Goal: Information Seeking & Learning: Learn about a topic

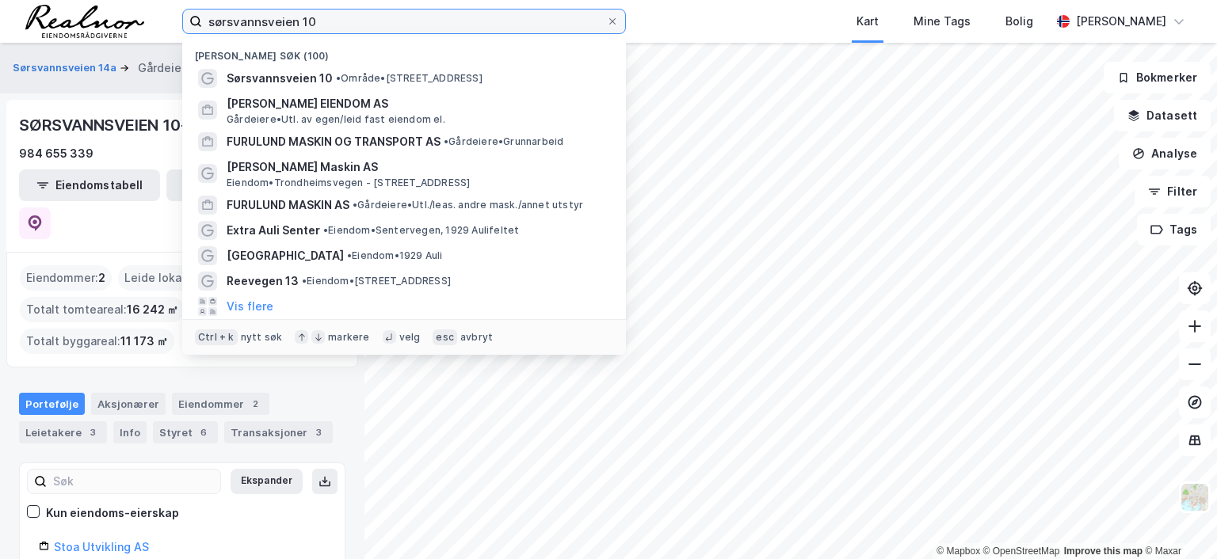
click at [322, 20] on input "sørsvannsveien 10" at bounding box center [404, 22] width 404 height 24
drag, startPoint x: 322, startPoint y: 21, endPoint x: 101, endPoint y: 39, distance: 221.7
click at [101, 39] on div "sørsvannsveien 10 [GEOGRAPHIC_DATA] søk (100) [GEOGRAPHIC_DATA] 10 • Område • […" at bounding box center [608, 21] width 1217 height 43
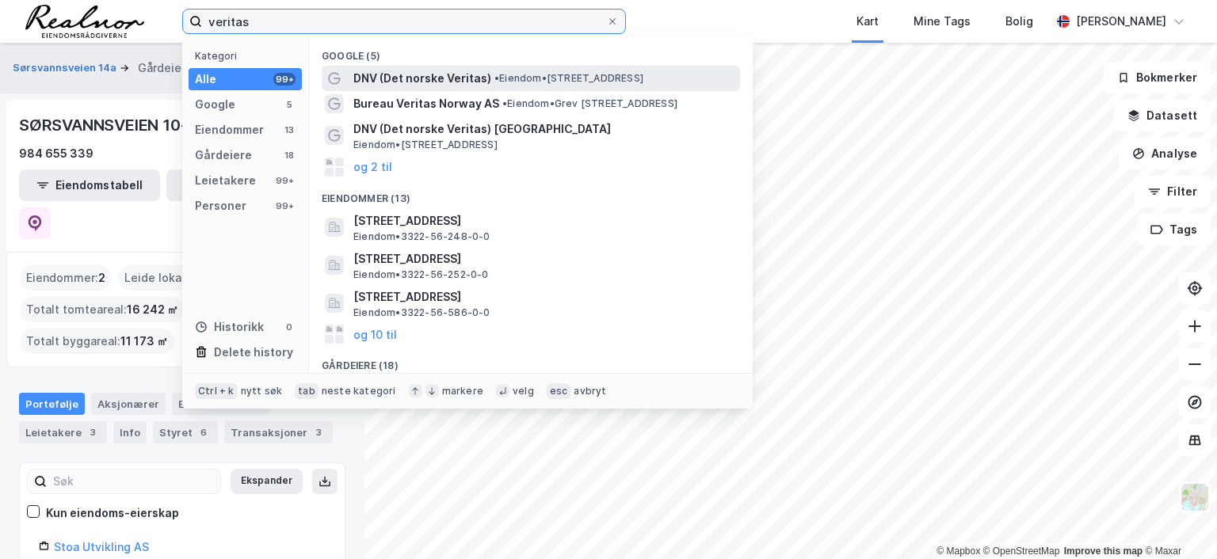
type input "veritas"
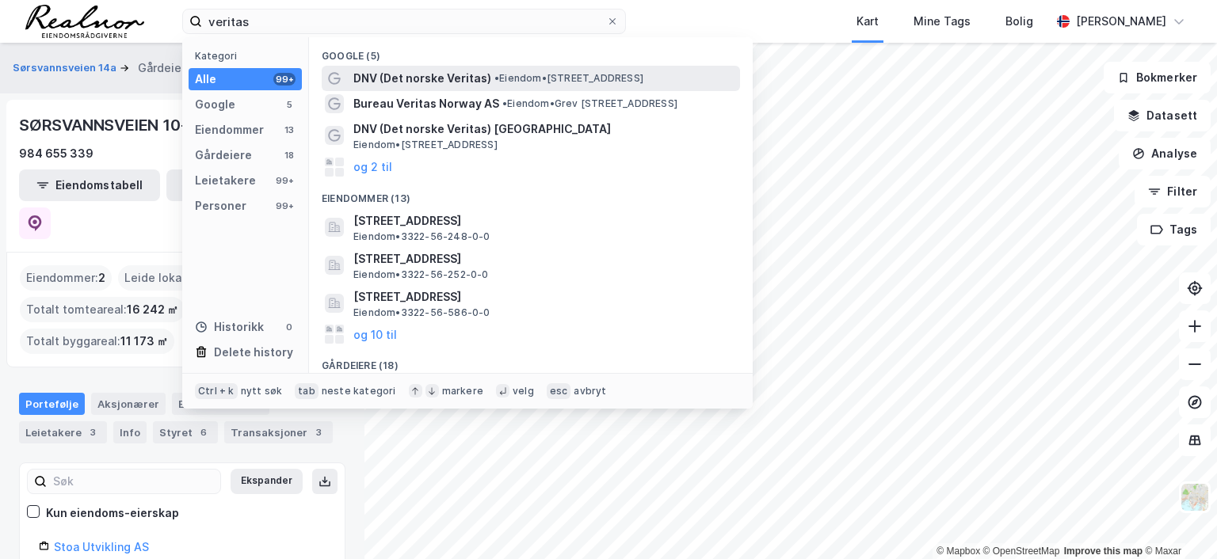
click at [454, 76] on span "DNV (Det norske Veritas)" at bounding box center [422, 78] width 138 height 19
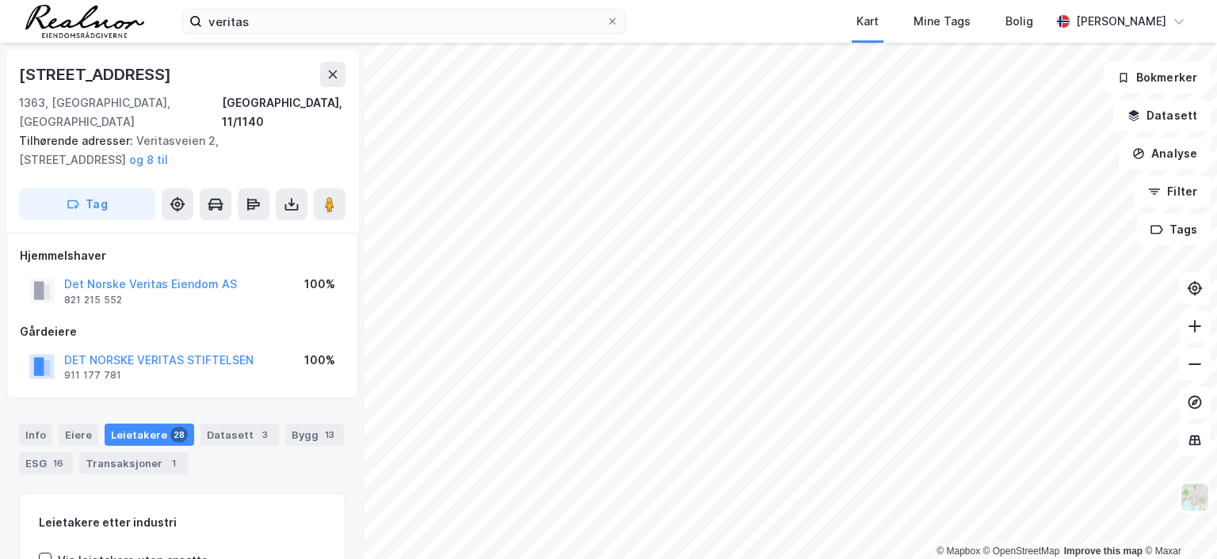
scroll to position [1, 0]
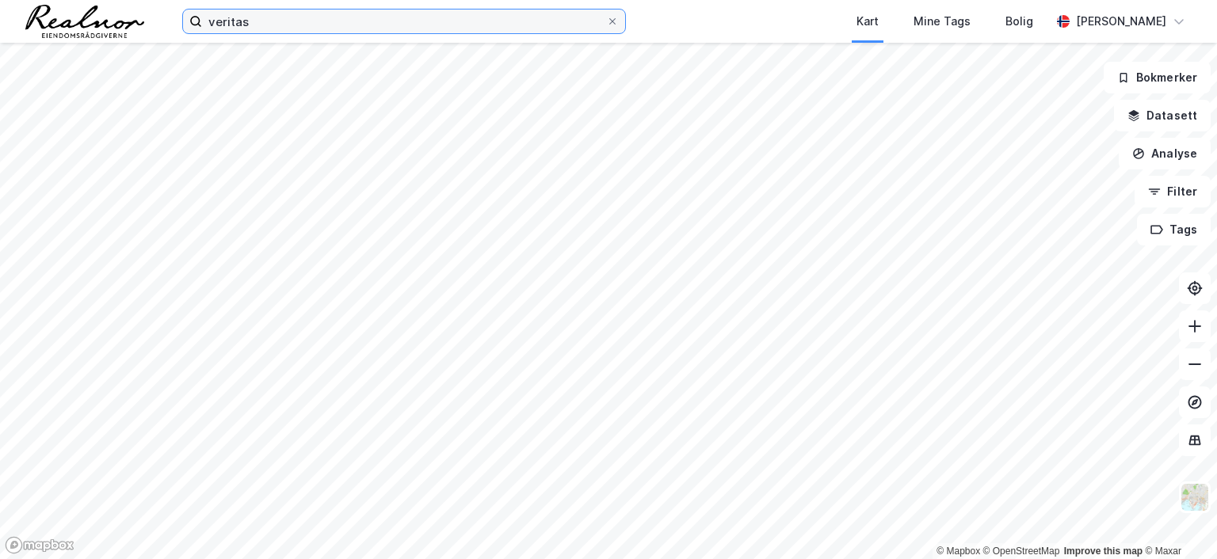
click at [260, 24] on input "veritas" at bounding box center [404, 22] width 404 height 24
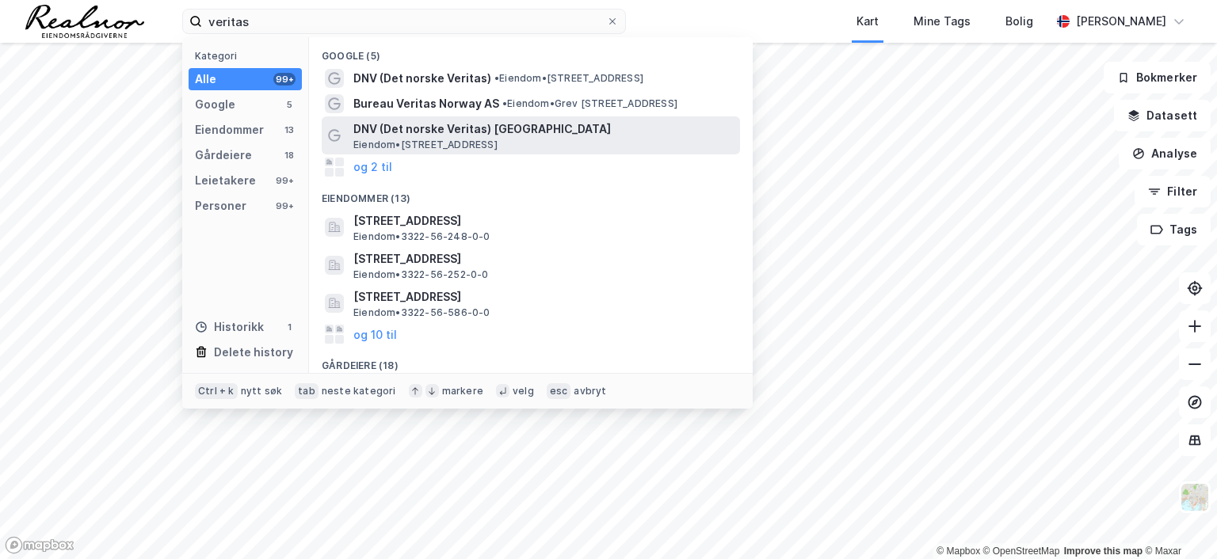
click at [472, 135] on span "DNV (Det norske Veritas) [GEOGRAPHIC_DATA]" at bounding box center [543, 129] width 380 height 19
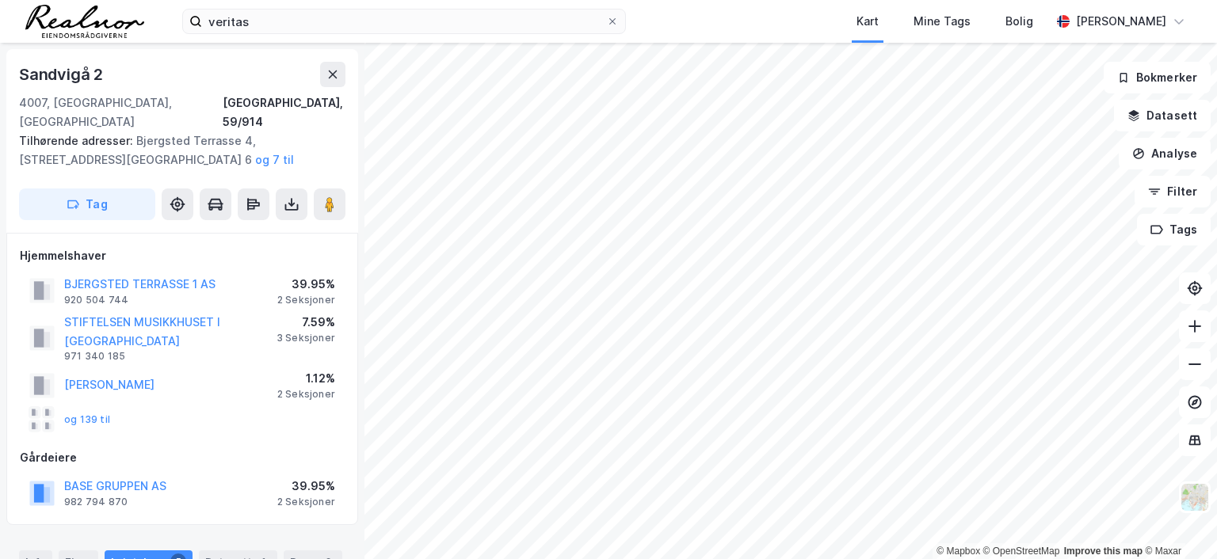
scroll to position [1, 0]
click at [0, 0] on button "BJERGSTED TERRASSE 1 AS" at bounding box center [0, 0] width 0 height 0
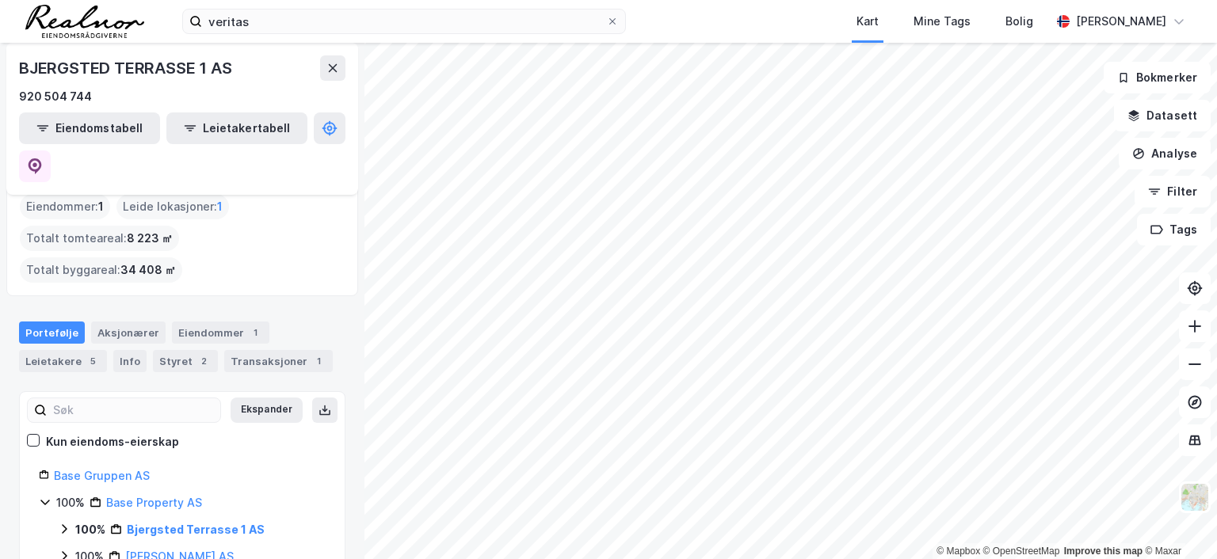
scroll to position [158, 0]
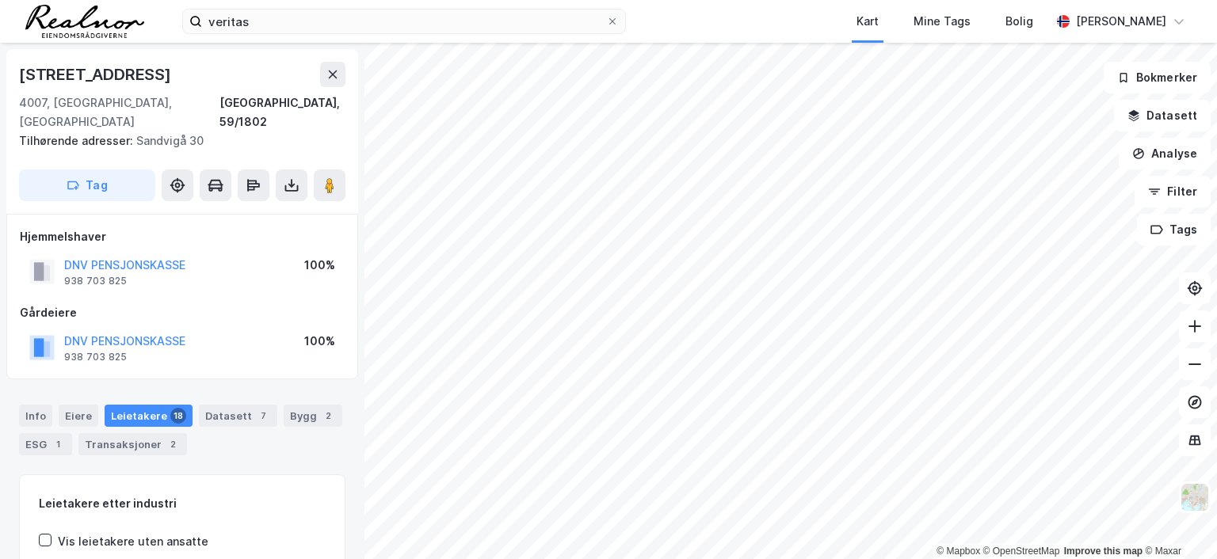
scroll to position [1, 0]
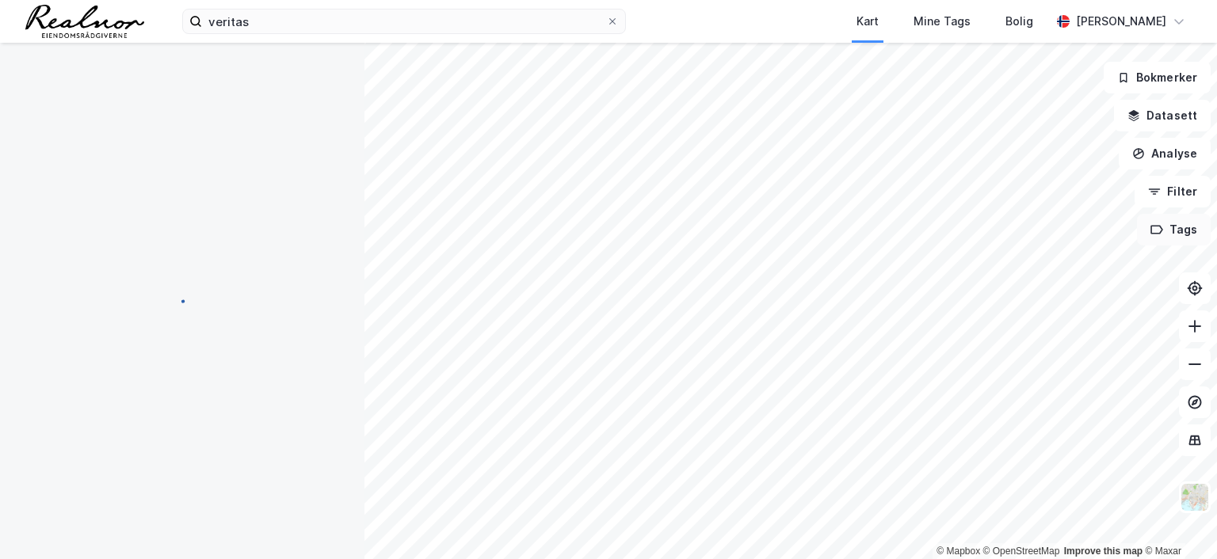
scroll to position [1, 0]
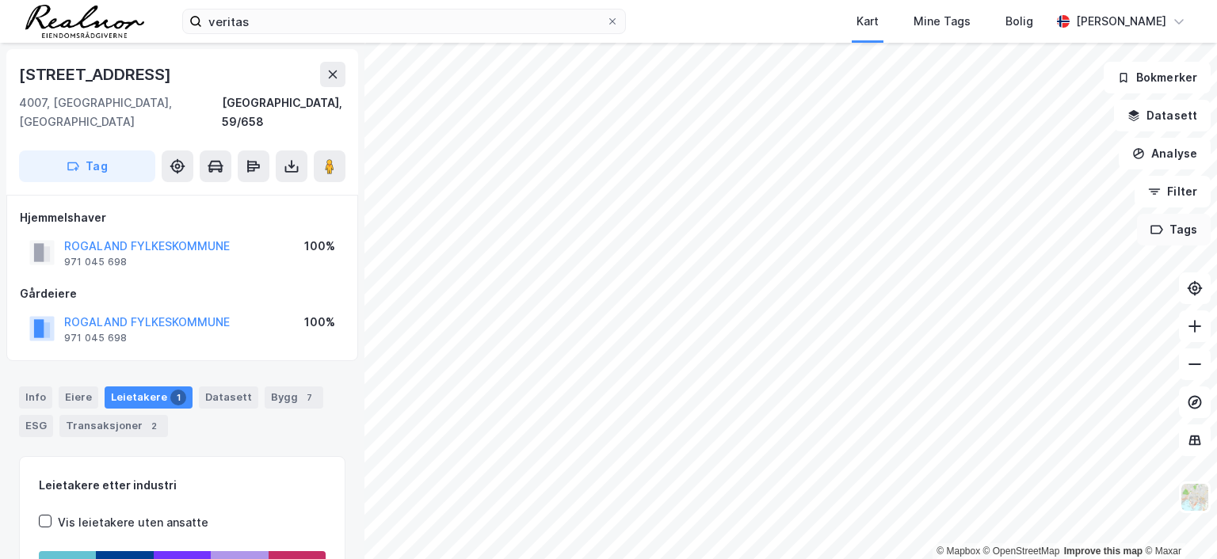
scroll to position [1, 0]
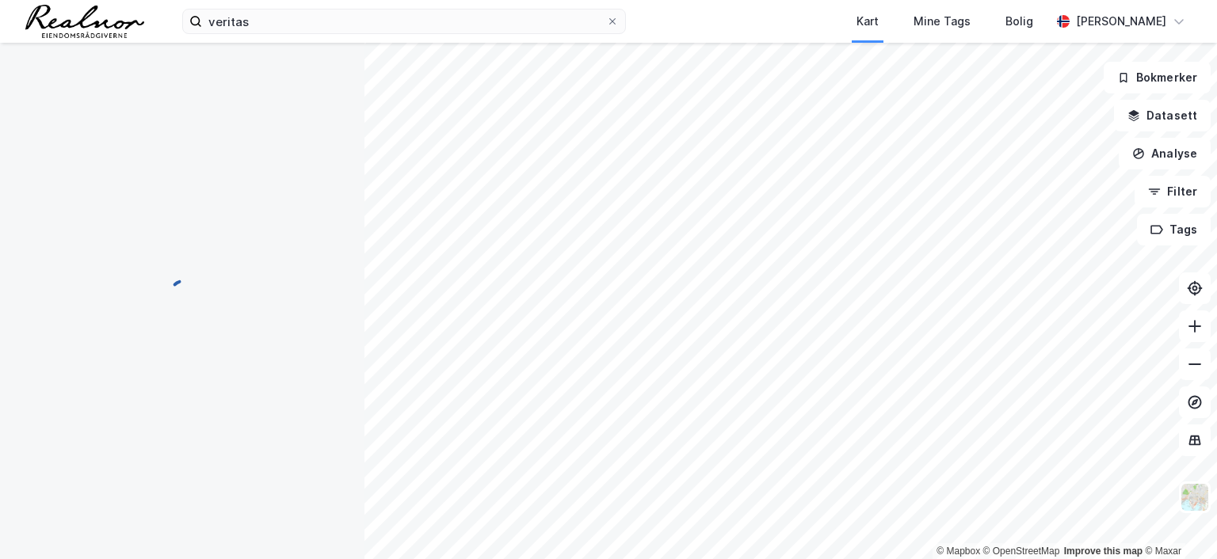
scroll to position [1, 0]
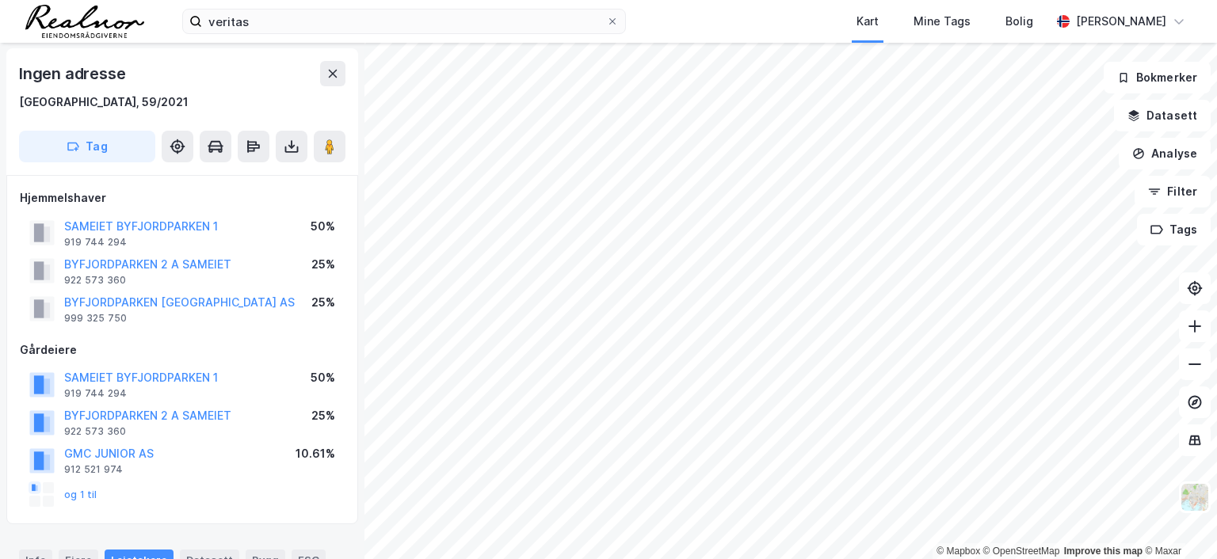
scroll to position [1, 0]
